Goal: Task Accomplishment & Management: Use online tool/utility

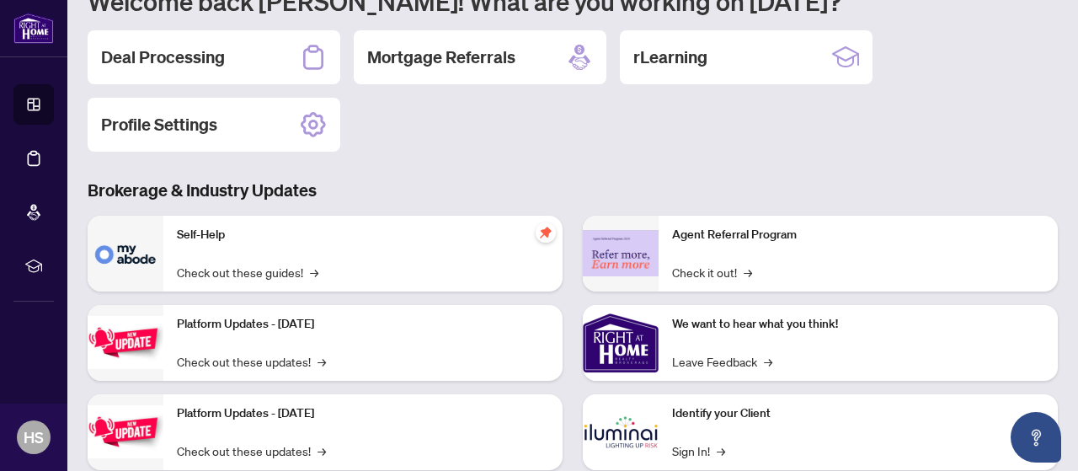
scroll to position [253, 0]
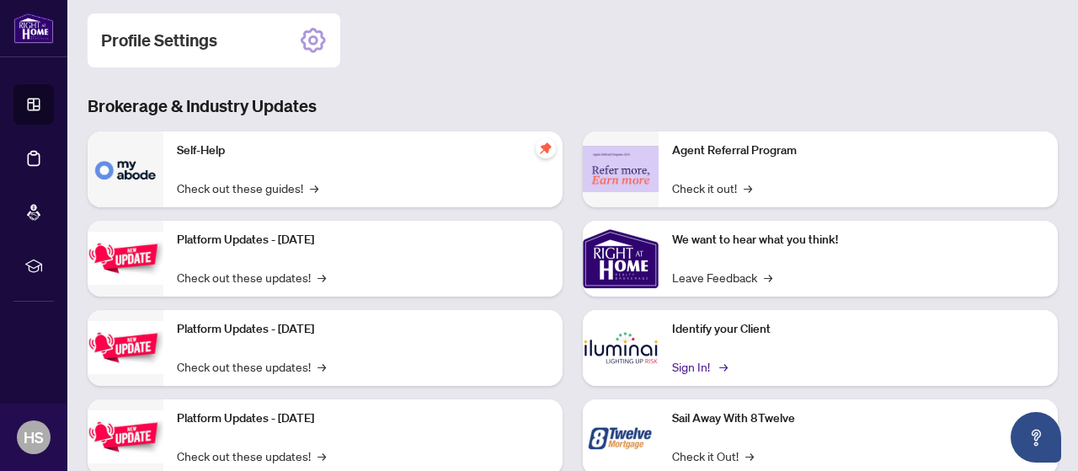
click at [692, 365] on link "Sign In! →" at bounding box center [698, 366] width 53 height 19
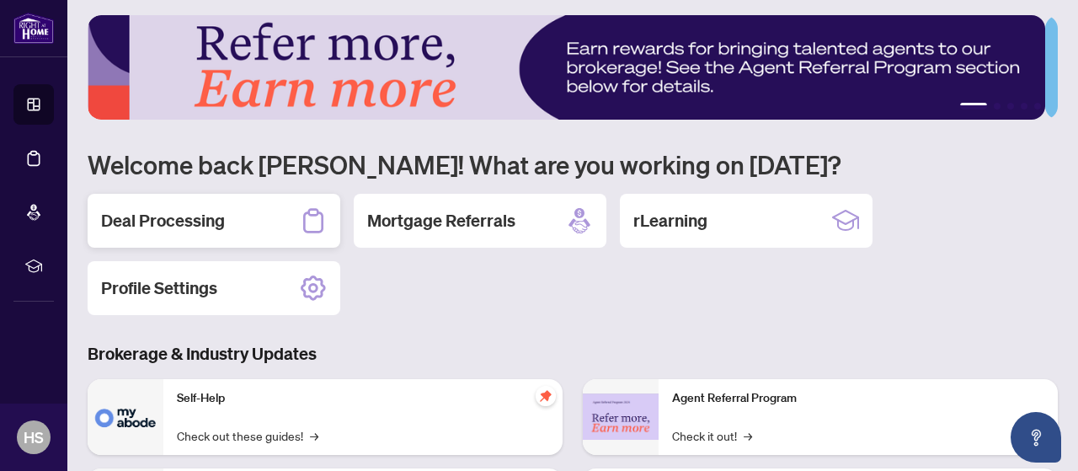
scroll to position [0, 0]
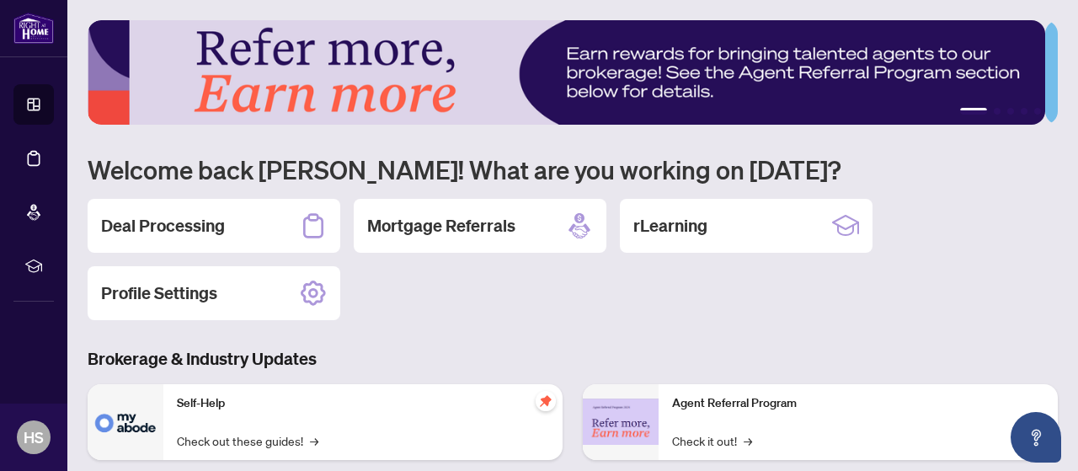
click at [227, 223] on div "Deal Processing" at bounding box center [214, 226] width 253 height 54
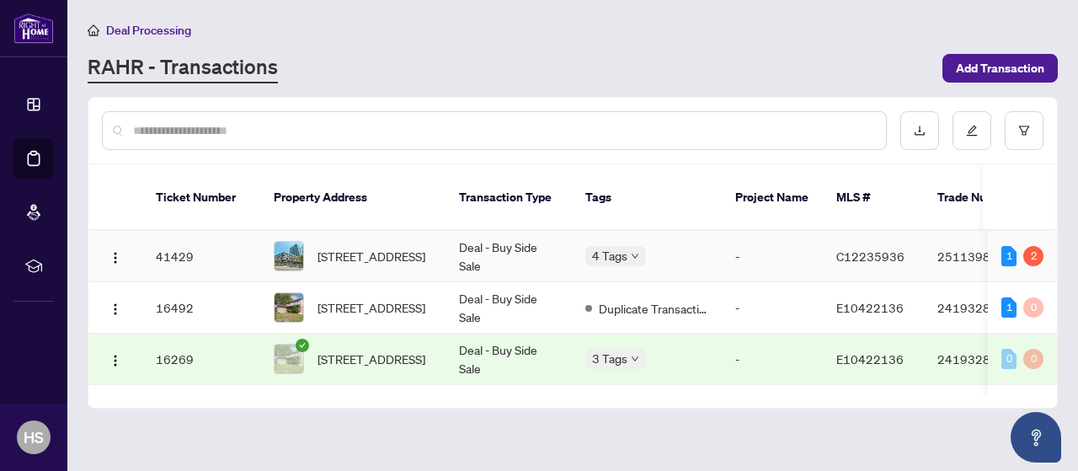
click at [483, 238] on td "Deal - Buy Side Sale" at bounding box center [508, 256] width 126 height 51
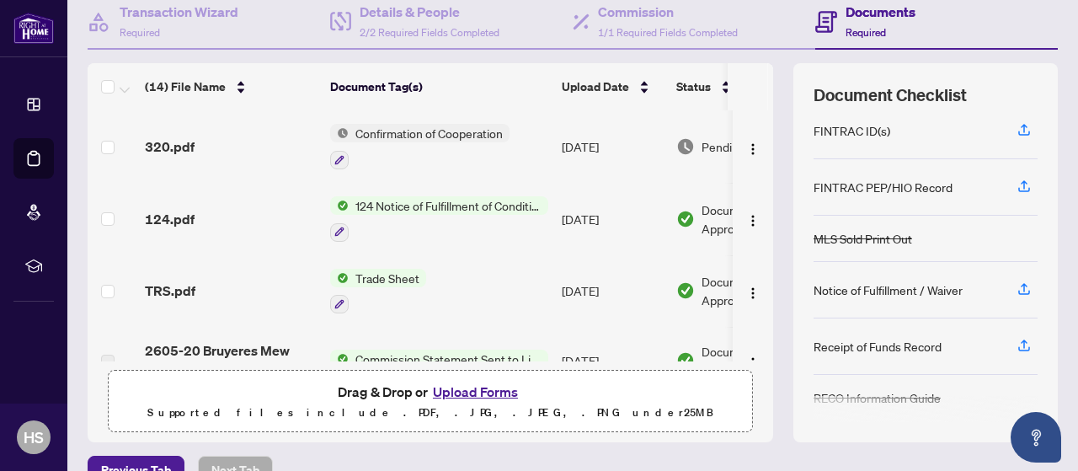
scroll to position [168, 0]
click at [1016, 341] on icon "button" at bounding box center [1023, 345] width 15 height 15
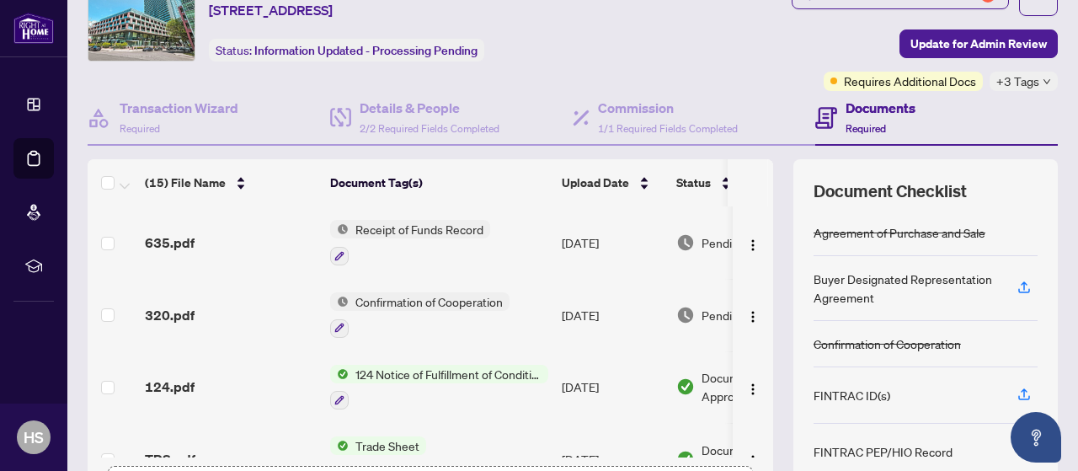
scroll to position [0, 0]
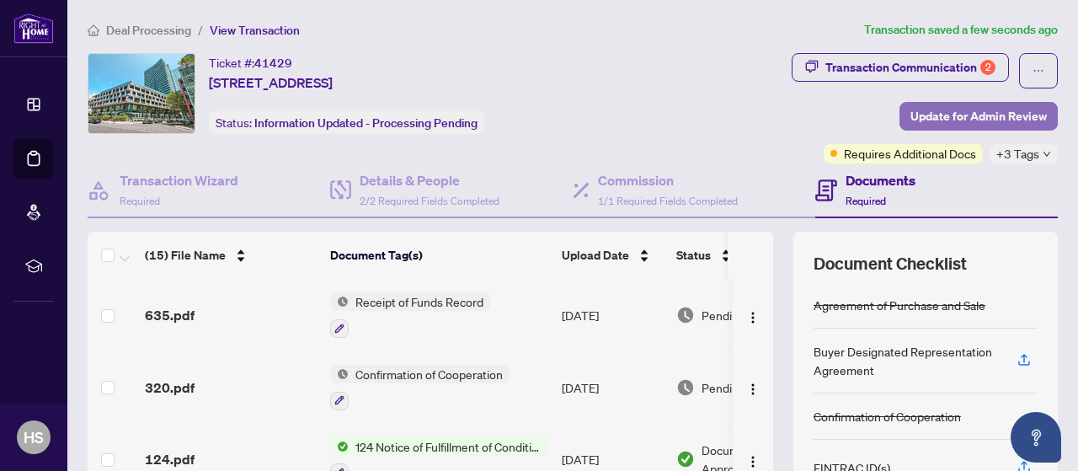
click at [1003, 115] on span "Update for Admin Review" at bounding box center [978, 116] width 136 height 27
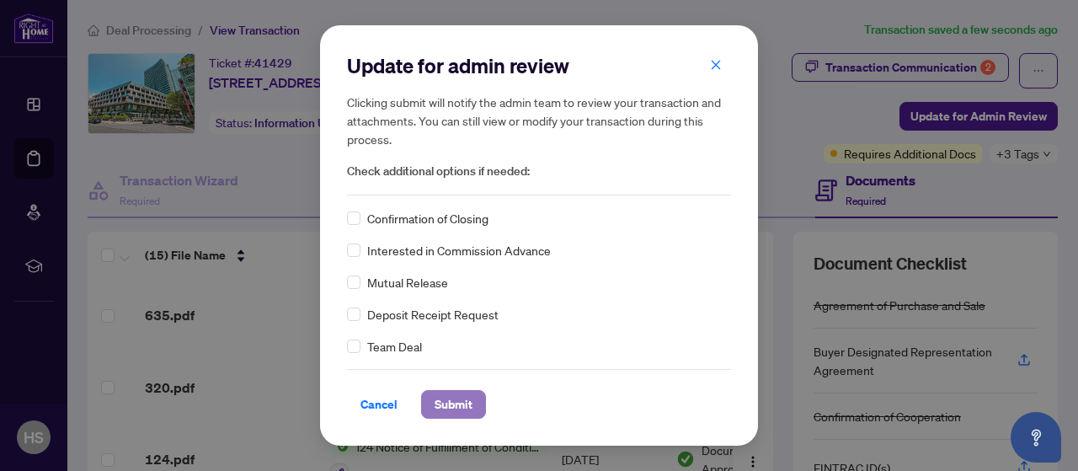
click at [448, 403] on span "Submit" at bounding box center [453, 404] width 38 height 27
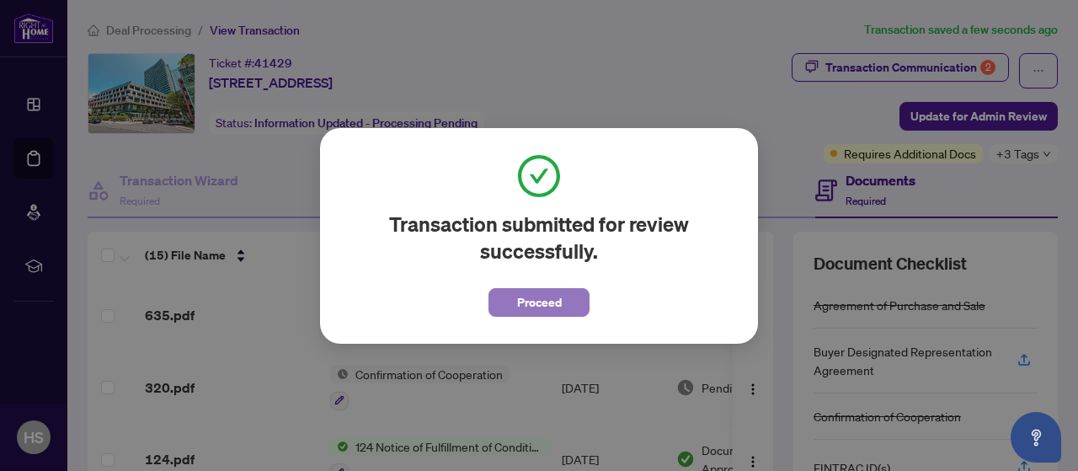
click at [568, 297] on button "Proceed" at bounding box center [538, 302] width 101 height 29
